Goal: Task Accomplishment & Management: Manage account settings

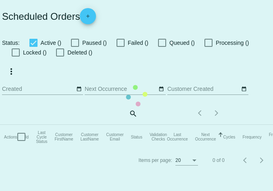
checkbox input "true"
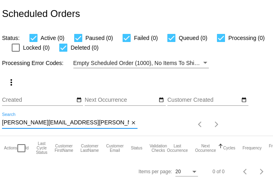
click at [41, 123] on input "[PERSON_NAME][EMAIL_ADDRESS][PERSON_NAME][DOMAIN_NAME]" at bounding box center [65, 123] width 127 height 6
paste input "charlayne28"
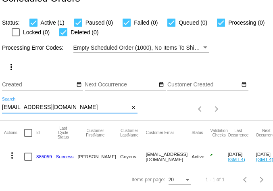
scroll to position [22, 0]
type input "[EMAIL_ADDRESS][DOMAIN_NAME]"
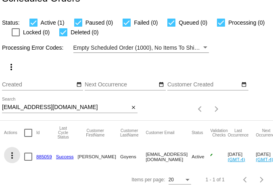
click at [15, 151] on mat-icon "more_vert" at bounding box center [12, 156] width 10 height 10
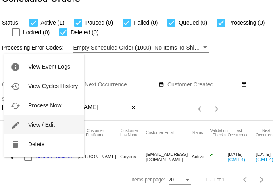
click at [48, 123] on span "View / Edit" at bounding box center [41, 125] width 27 height 6
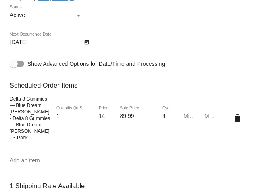
scroll to position [596, 0]
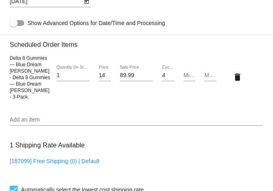
click at [61, 124] on div "Add an item" at bounding box center [137, 118] width 254 height 16
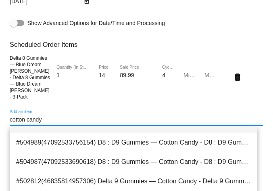
scroll to position [0, 0]
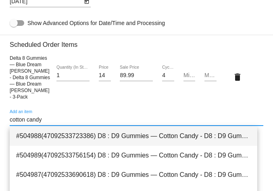
type input "cotton candy"
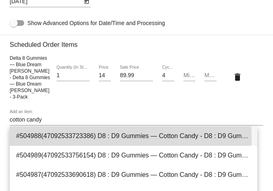
click at [88, 138] on span "#504988(47092533723386) D8 : D9 Gummies — Cotton Candy - D8 : D9 Gummies — Cott…" at bounding box center [133, 135] width 235 height 19
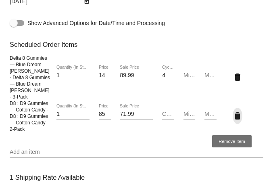
click at [233, 118] on mat-icon "delete" at bounding box center [238, 116] width 10 height 10
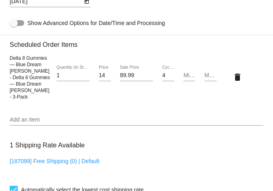
click at [62, 121] on input "Add an item" at bounding box center [137, 120] width 254 height 6
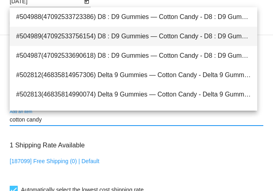
type input "cotton candy"
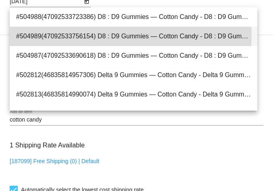
click at [112, 35] on span "#504989(47092533756154) D8 : D9 Gummies — Cotton Candy - D8 : D9 Gummies — Cott…" at bounding box center [133, 36] width 235 height 19
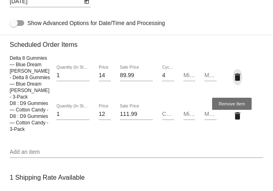
click at [233, 78] on mat-icon "delete" at bounding box center [238, 77] width 10 height 10
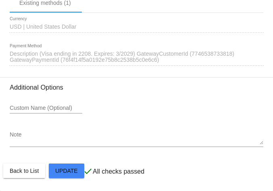
scroll to position [880, 0]
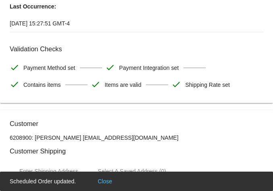
scroll to position [0, 0]
